Goal: Task Accomplishment & Management: Manage account settings

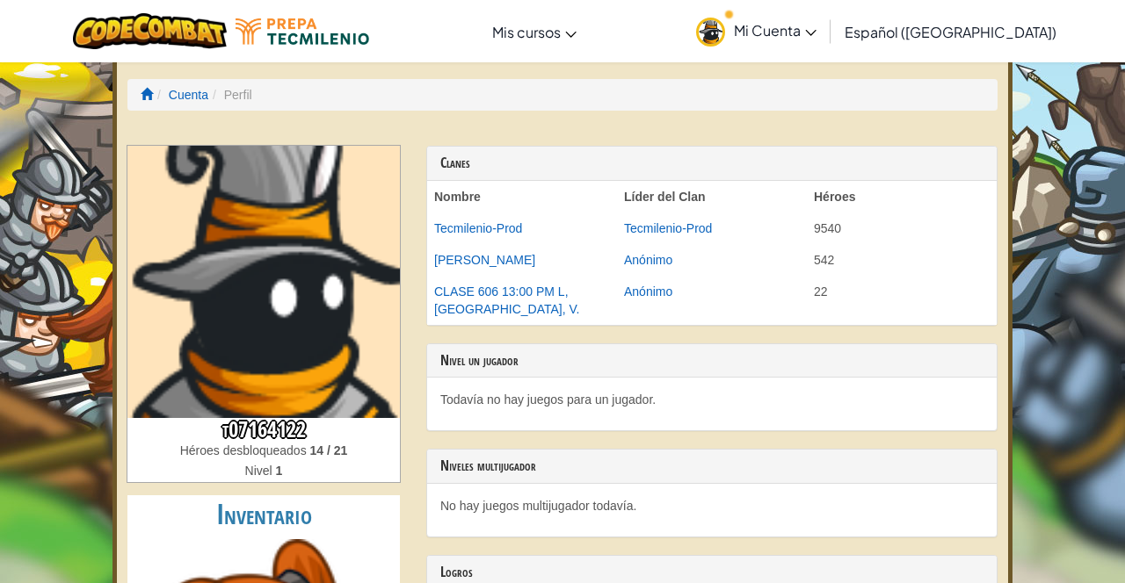
click at [252, 91] on font "Perfil" at bounding box center [238, 95] width 28 height 14
click at [286, 441] on font "t07164122" at bounding box center [263, 430] width 83 height 30
click at [274, 439] on font "t07164122" at bounding box center [263, 430] width 83 height 30
click at [260, 445] on font "Héroes desbloqueados" at bounding box center [243, 451] width 127 height 14
click at [278, 420] on font "t07164122" at bounding box center [263, 430] width 83 height 30
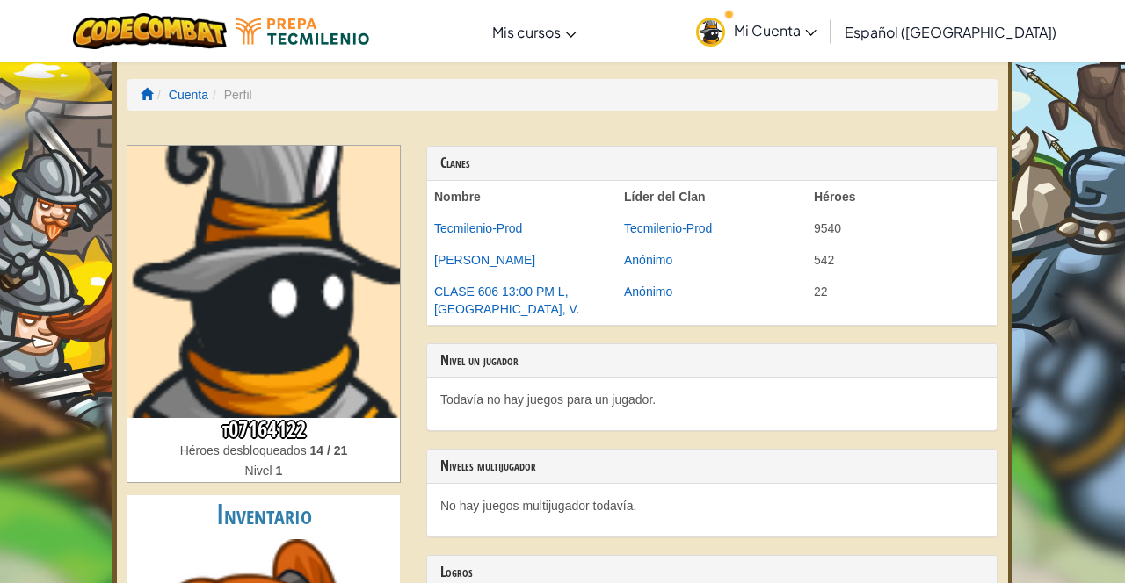
click at [816, 24] on span "Mi Cuenta" at bounding box center [775, 30] width 83 height 18
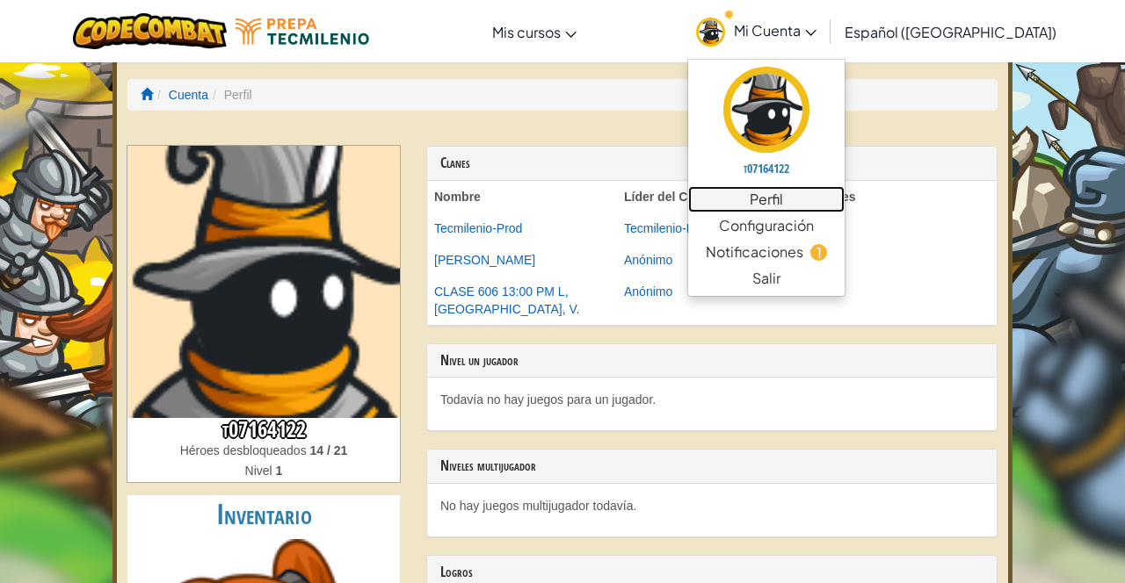
click at [783, 190] on font "Perfil" at bounding box center [765, 199] width 33 height 21
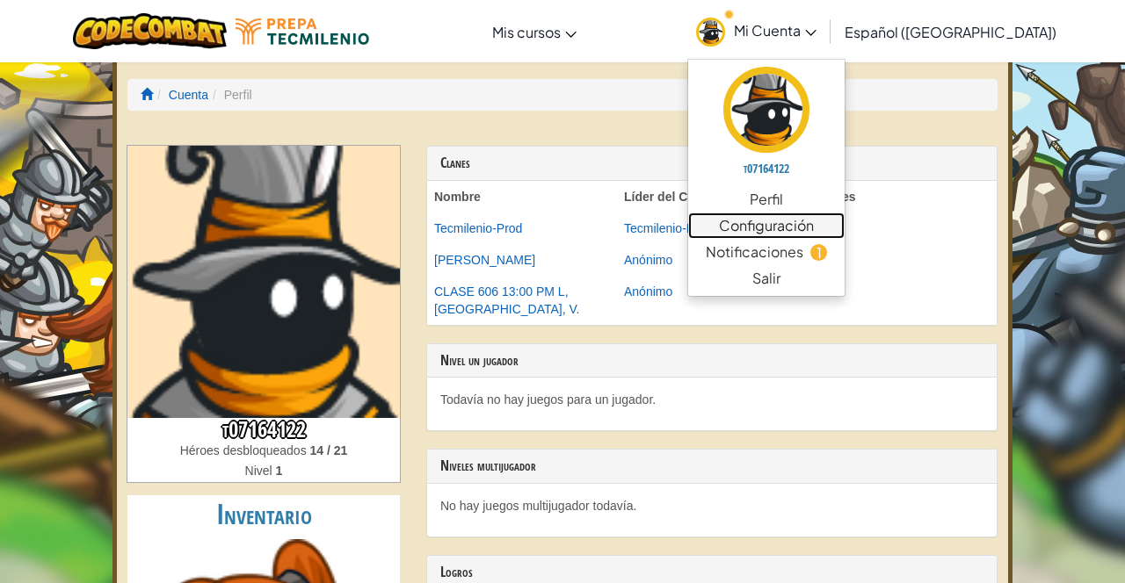
click at [814, 222] on font "Configuración" at bounding box center [766, 225] width 95 height 18
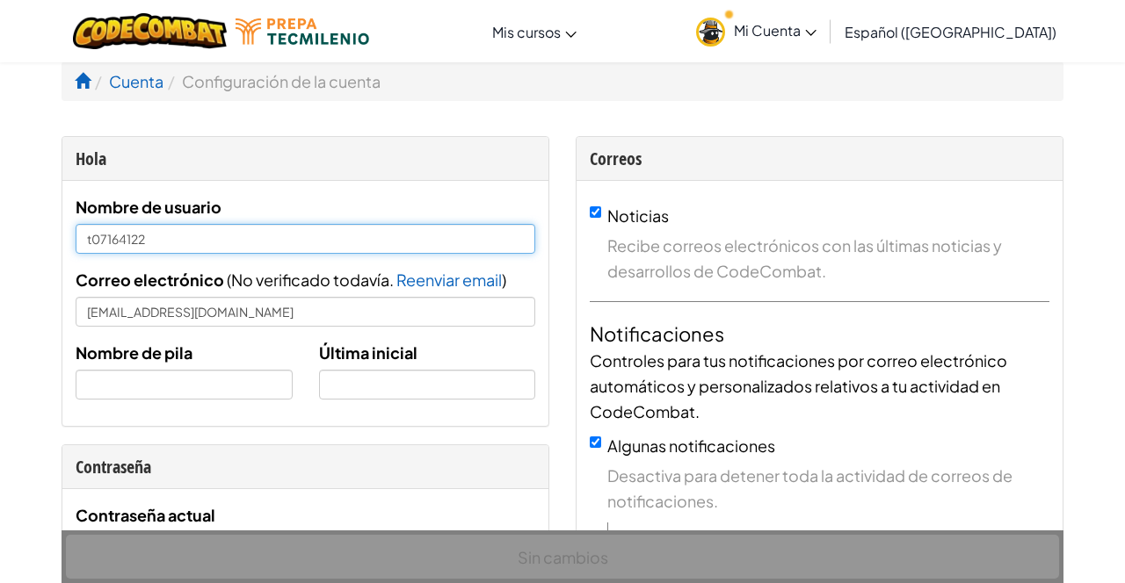
click at [235, 234] on input "t07164122" at bounding box center [305, 239] width 459 height 30
type input "t"
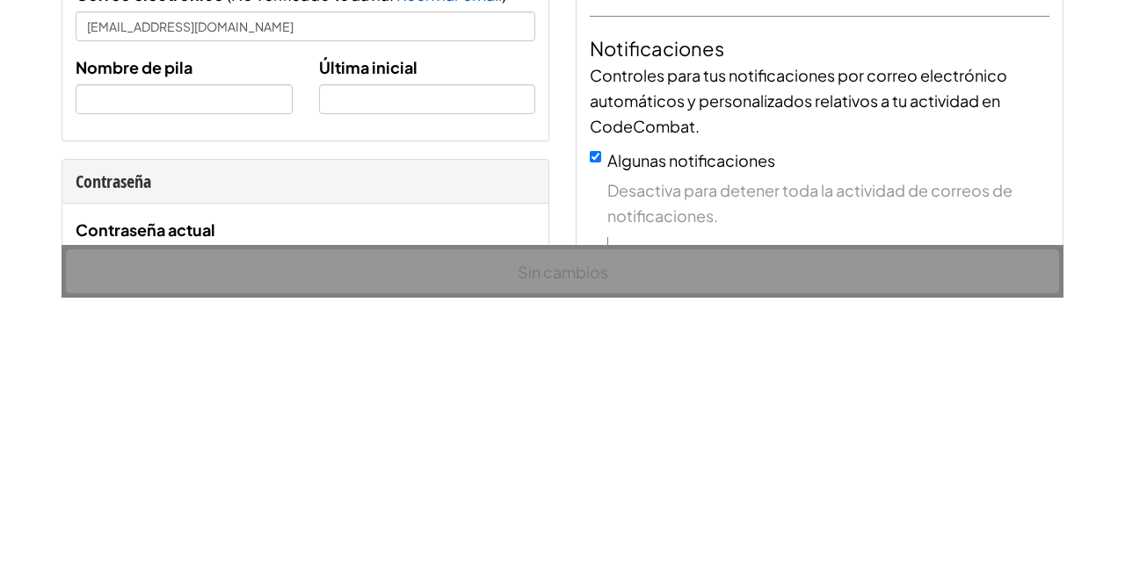
type input "[PERSON_NAME]"
click at [229, 390] on input "text" at bounding box center [184, 385] width 217 height 30
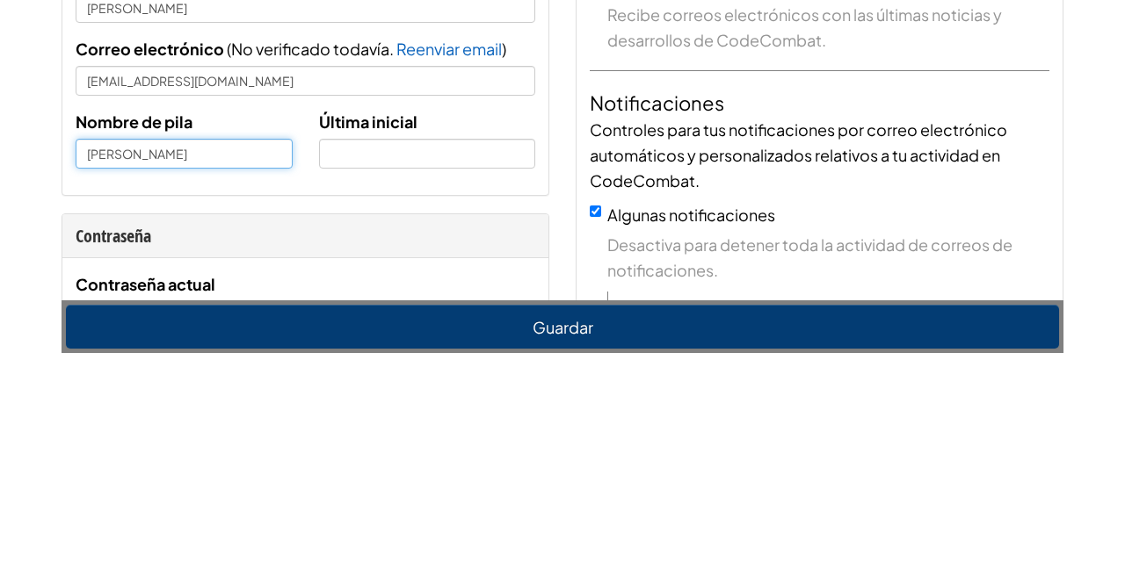
type input "[PERSON_NAME]"
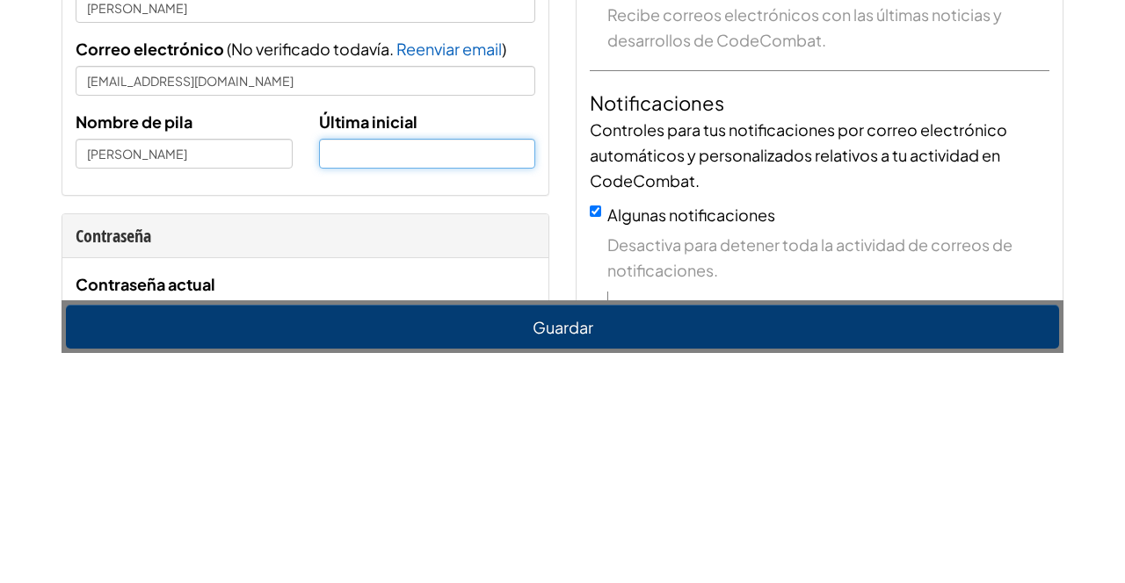
click at [439, 370] on input "text" at bounding box center [427, 385] width 217 height 30
type input "A"
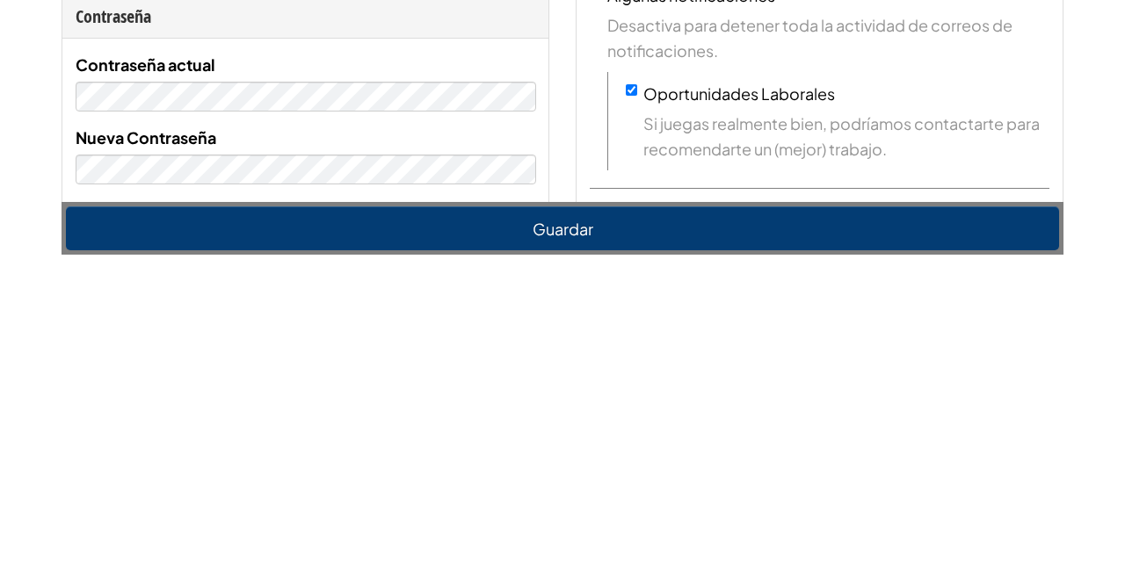
scroll to position [151, 0]
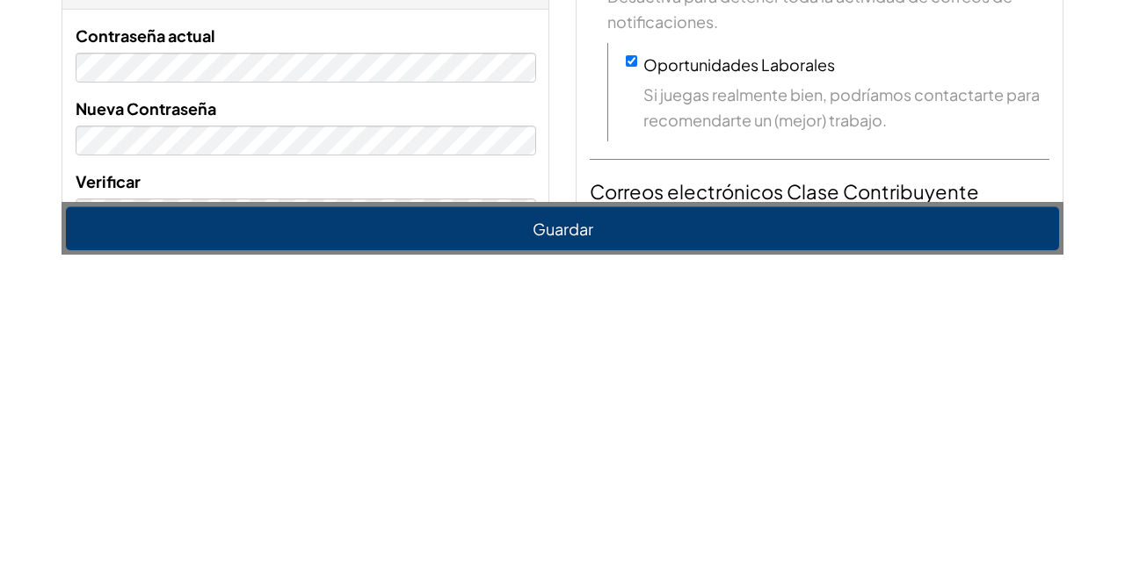
type input "F"
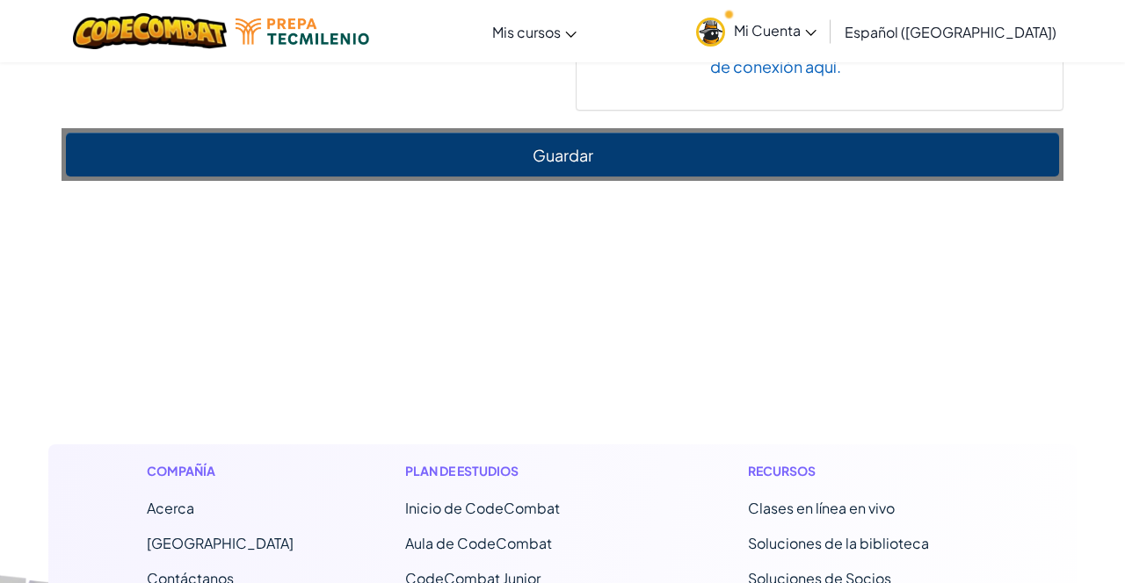
scroll to position [1539, 0]
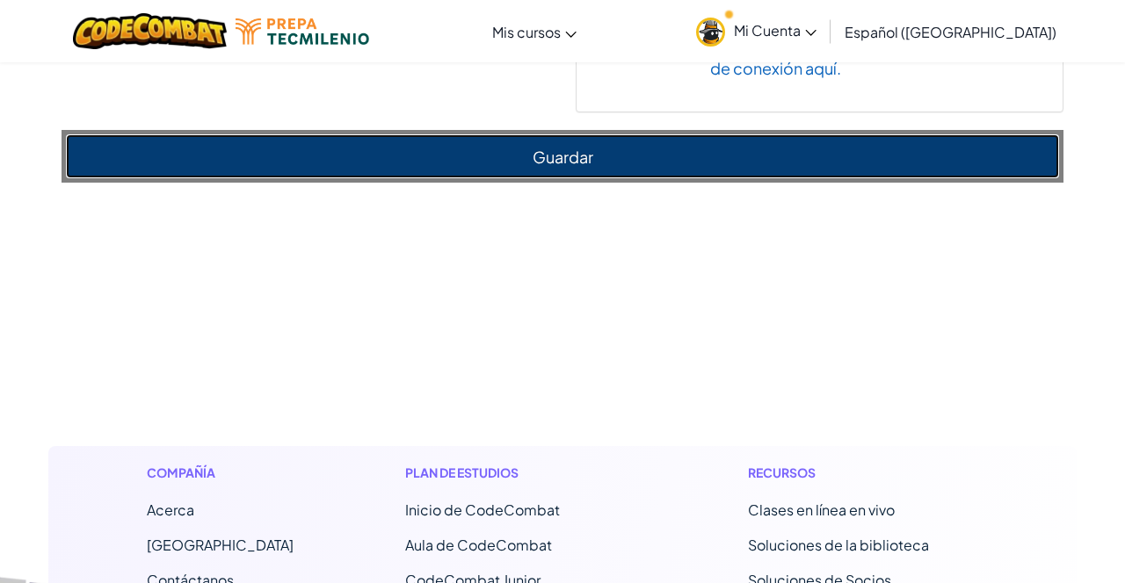
click at [628, 148] on button "Guardar" at bounding box center [562, 155] width 993 height 43
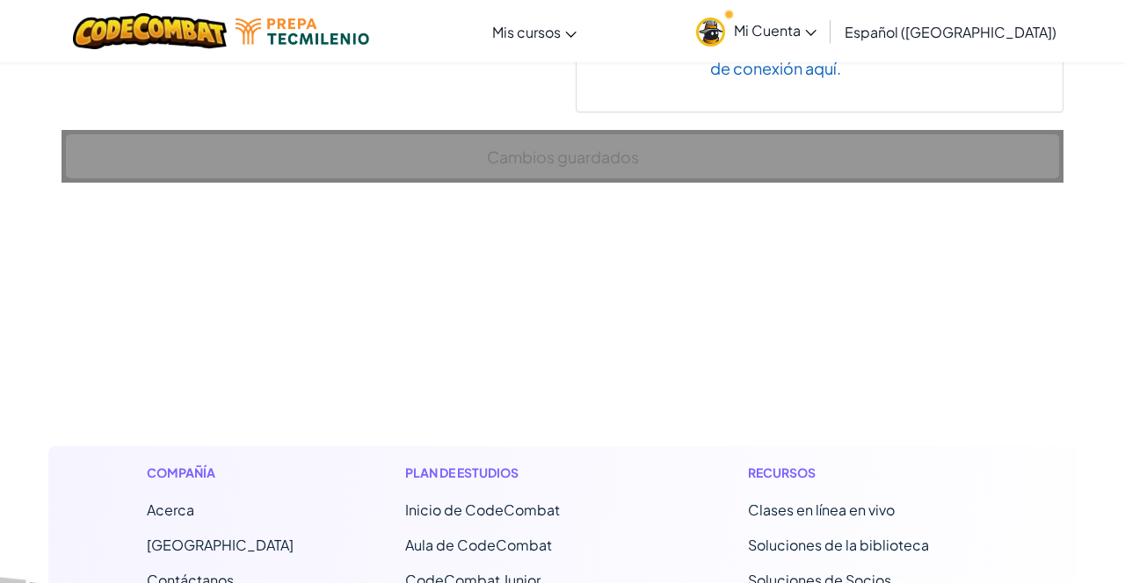
click at [800, 28] on font "Mi Cuenta" at bounding box center [767, 30] width 67 height 18
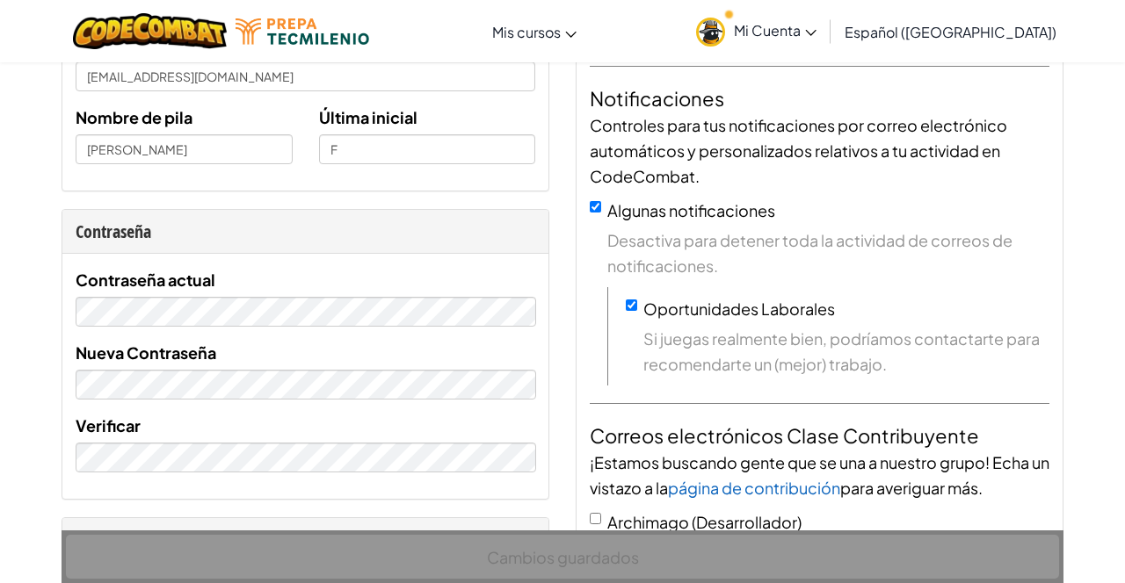
scroll to position [0, 0]
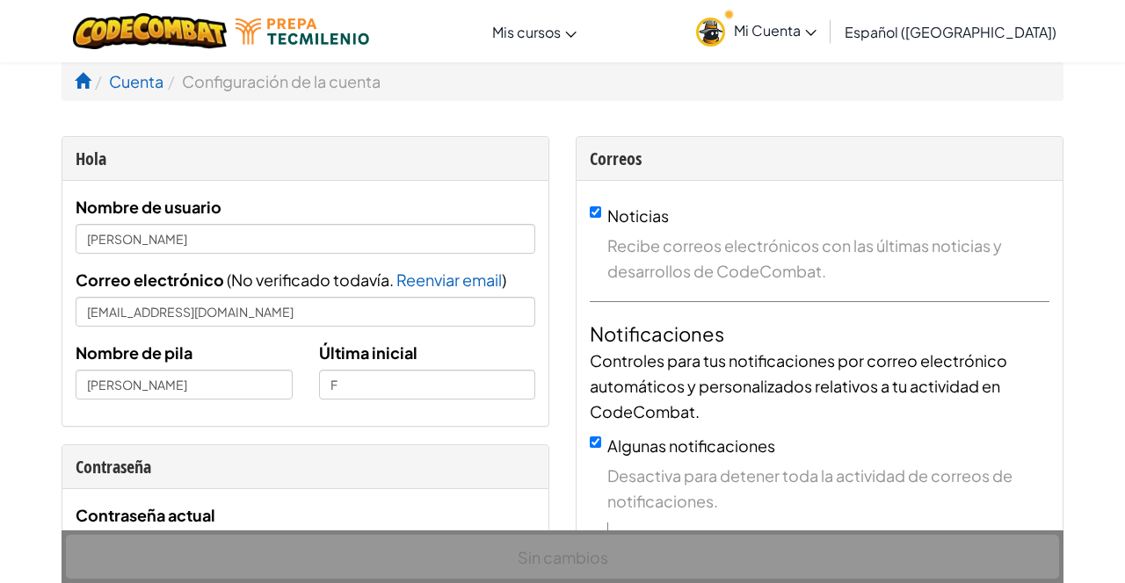
click at [825, 40] on link "Mi Cuenta" at bounding box center [756, 31] width 138 height 55
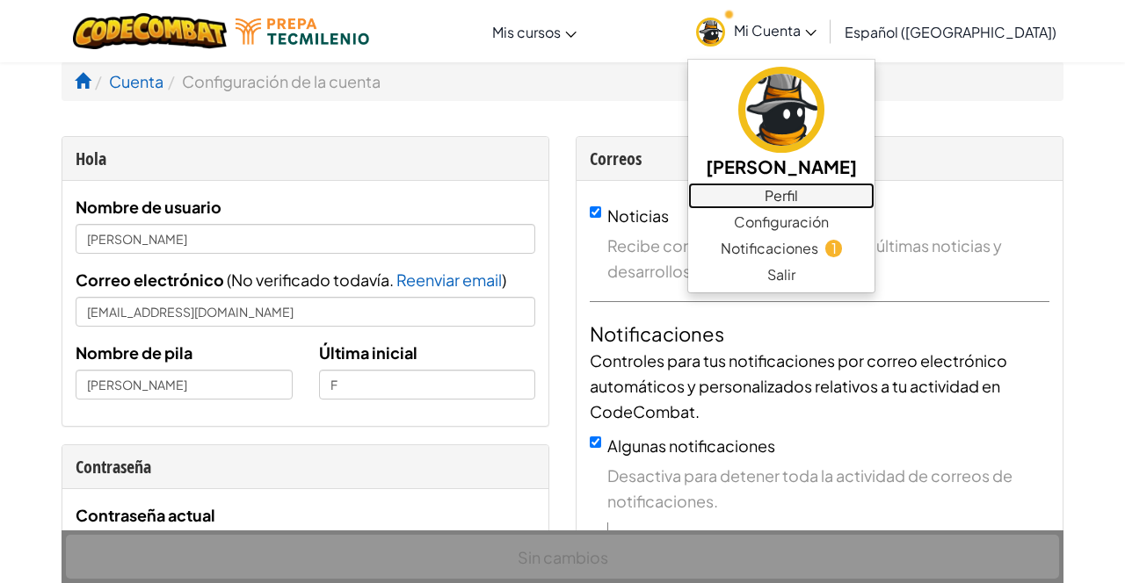
click at [798, 196] on font "Perfil" at bounding box center [780, 195] width 33 height 18
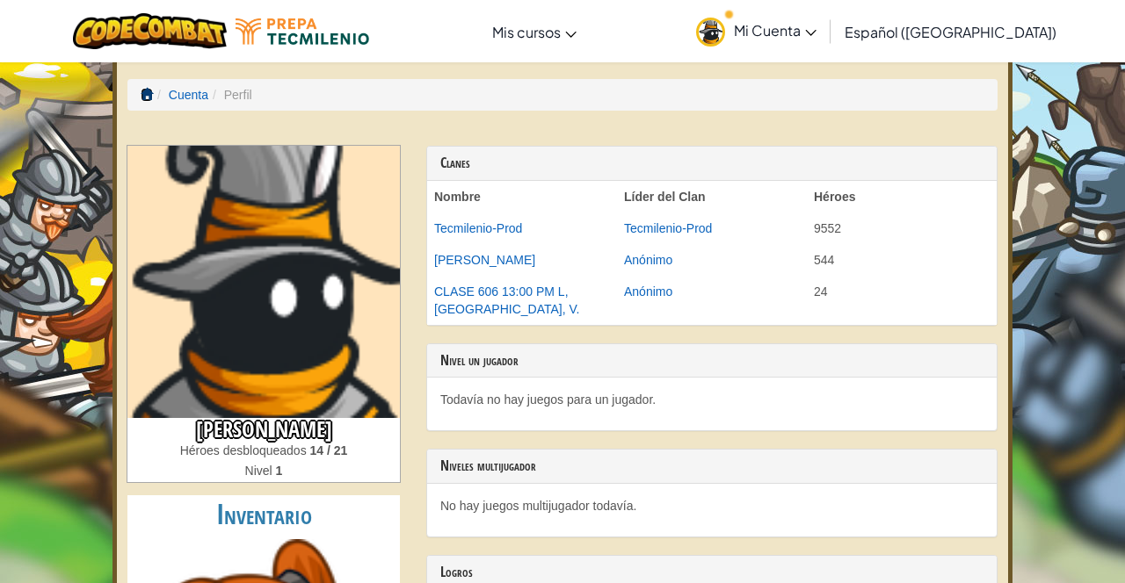
click at [146, 90] on span at bounding box center [147, 94] width 12 height 12
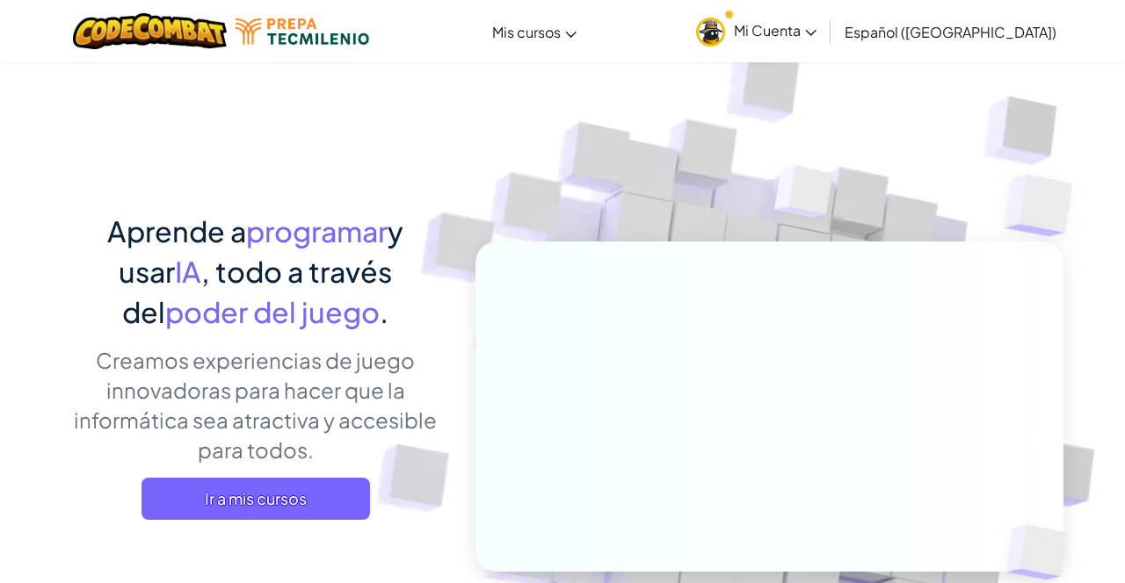
click at [345, 503] on span "Ir a mis cursos" at bounding box center [255, 499] width 228 height 42
